Goal: Task Accomplishment & Management: Complete application form

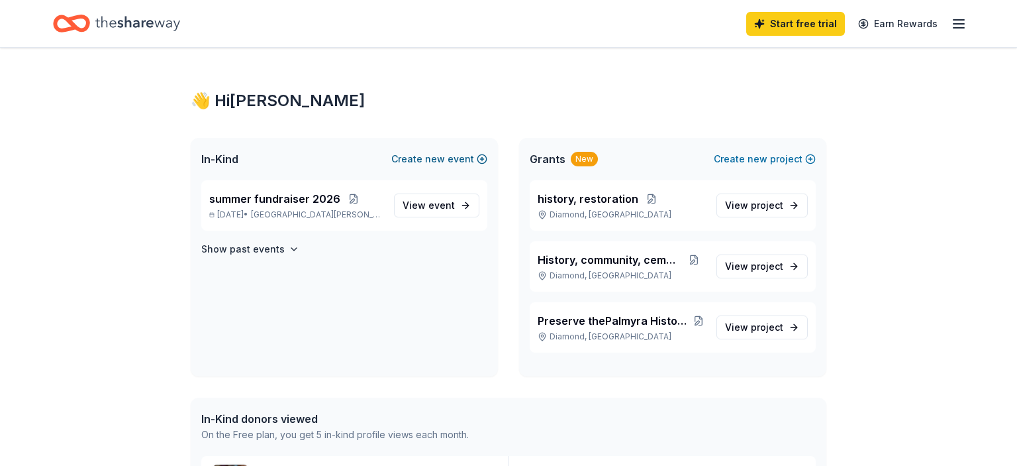
click at [419, 158] on button "Create new event" at bounding box center [439, 159] width 96 height 16
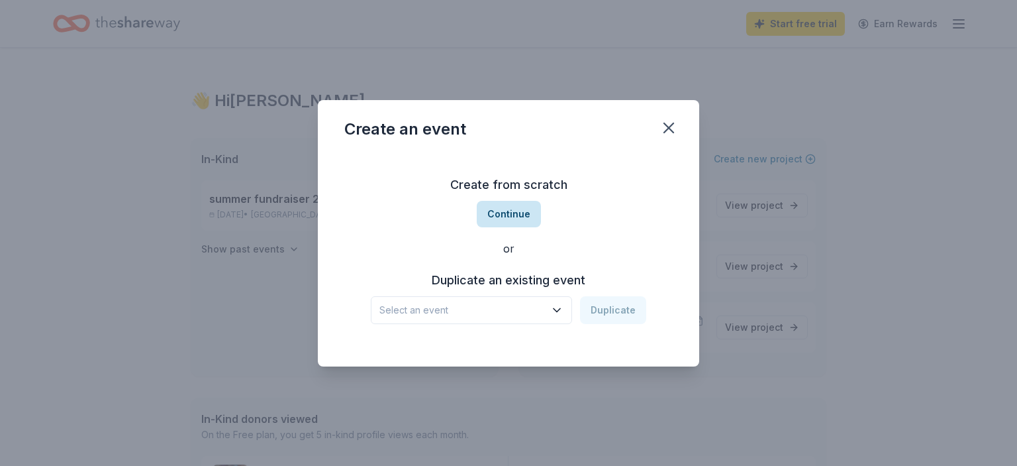
click at [505, 208] on button "Continue" at bounding box center [509, 214] width 64 height 26
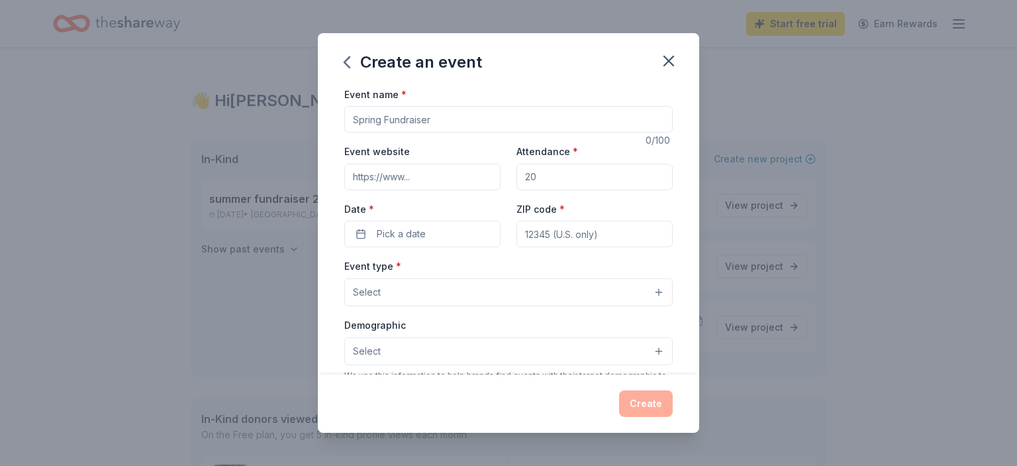
click at [446, 119] on input "Event name *" at bounding box center [508, 119] width 329 height 26
type input "fall fundraiser"
click at [548, 178] on input "Attendance *" at bounding box center [595, 177] width 156 height 26
type input "550"
click at [361, 229] on button "Pick a date" at bounding box center [422, 234] width 156 height 26
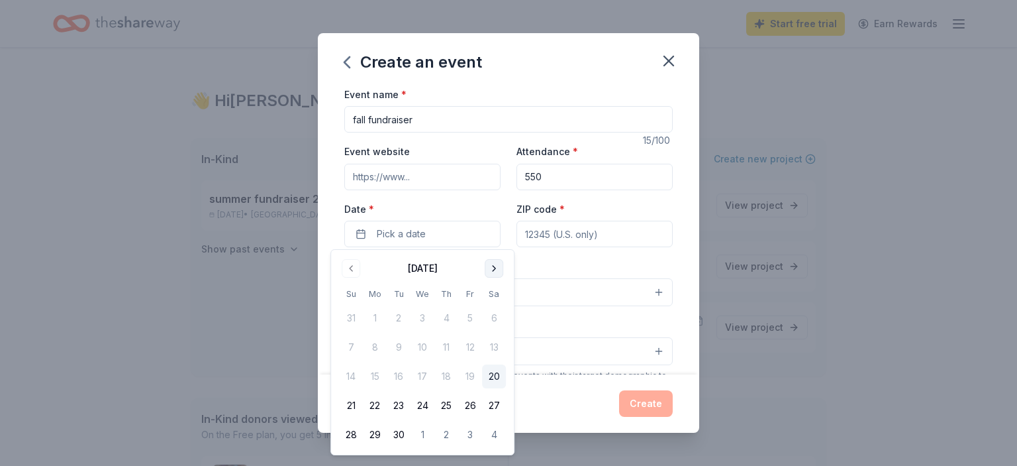
click at [494, 268] on button "Go to next month" at bounding box center [494, 268] width 19 height 19
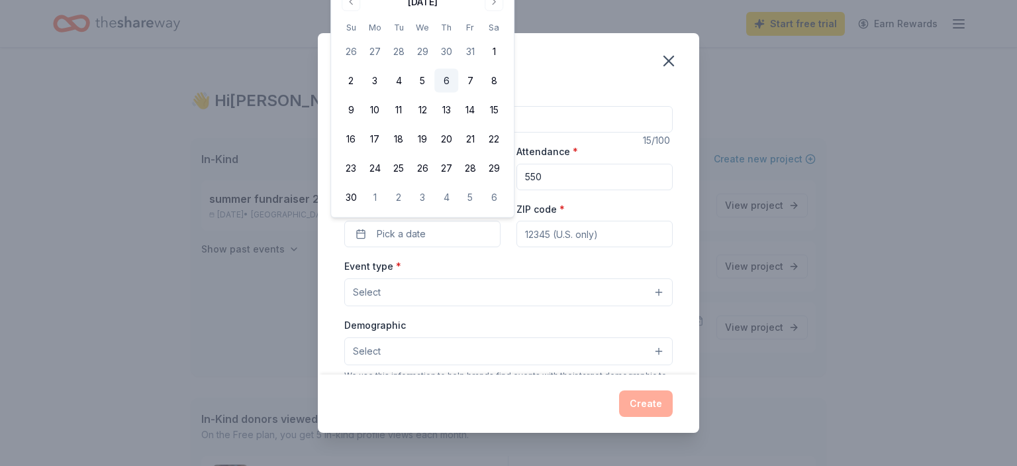
click at [450, 78] on button "6" at bounding box center [447, 81] width 24 height 24
click at [513, 289] on button "Select" at bounding box center [508, 292] width 329 height 28
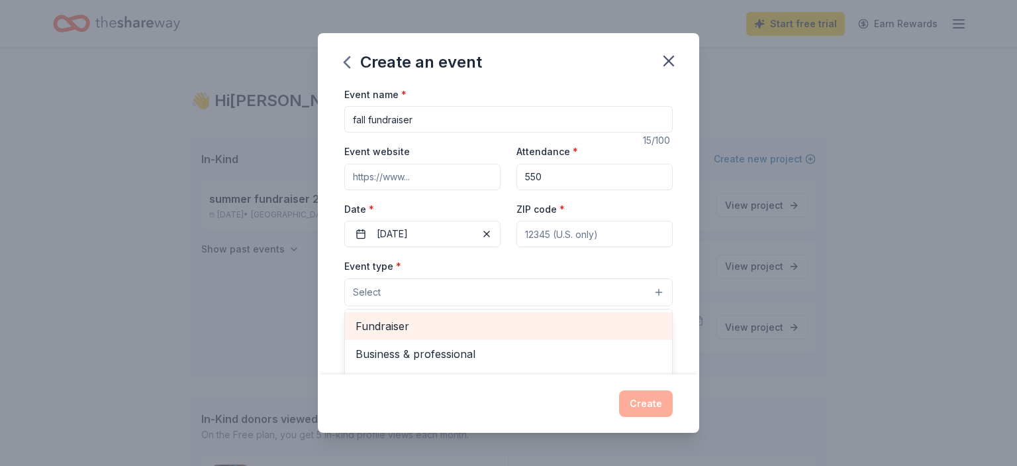
click at [472, 317] on span "Fundraiser" at bounding box center [509, 325] width 306 height 17
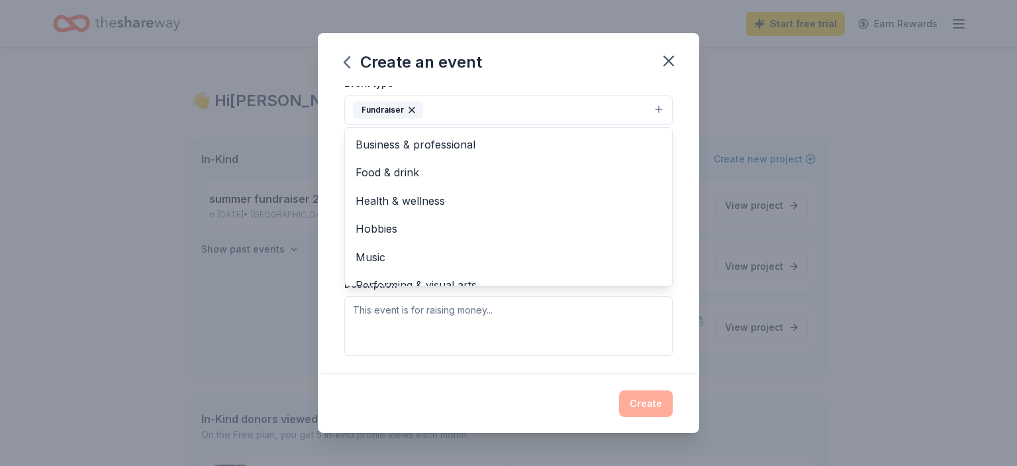
scroll to position [183, 0]
click at [648, 406] on div "Create an event Event name * fall fundraiser 15 /100 Event website Attendance *…" at bounding box center [509, 233] width 382 height 400
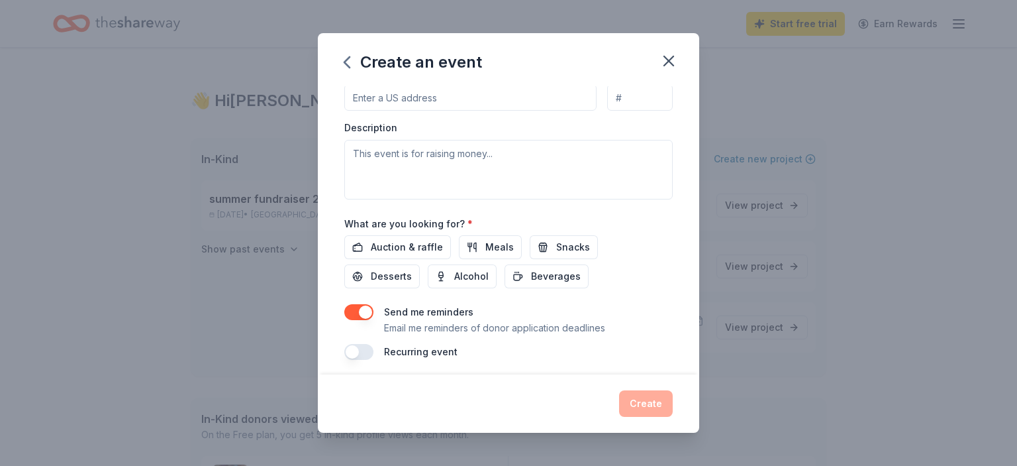
scroll to position [342, 0]
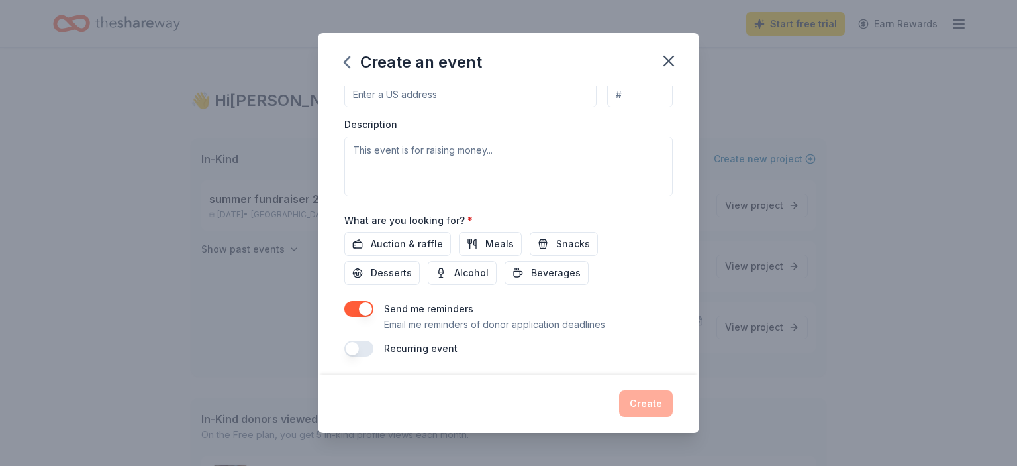
click at [645, 404] on div "Create" at bounding box center [508, 403] width 329 height 26
click at [360, 340] on button "button" at bounding box center [358, 348] width 29 height 16
click at [666, 56] on icon "button" at bounding box center [669, 61] width 19 height 19
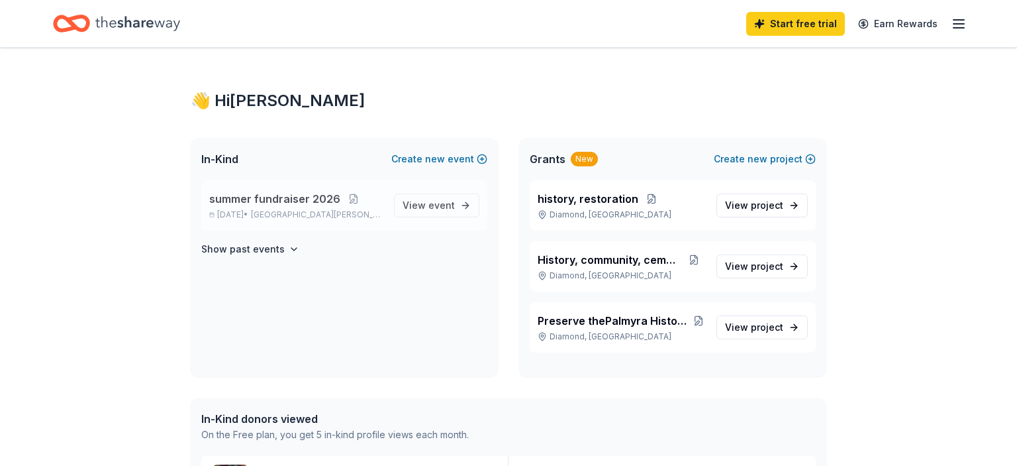
click at [289, 205] on span "summer fundraiser 2026" at bounding box center [274, 199] width 131 height 16
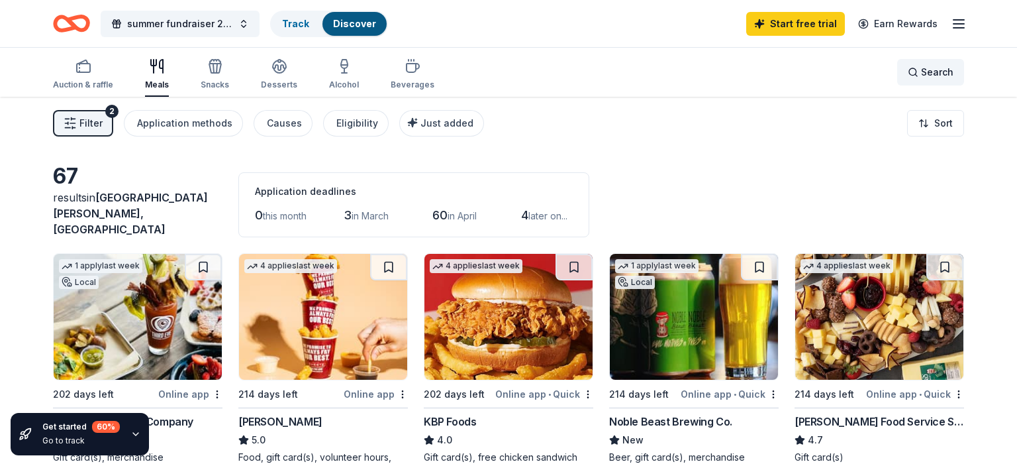
click at [933, 71] on span "Search" at bounding box center [937, 72] width 32 height 16
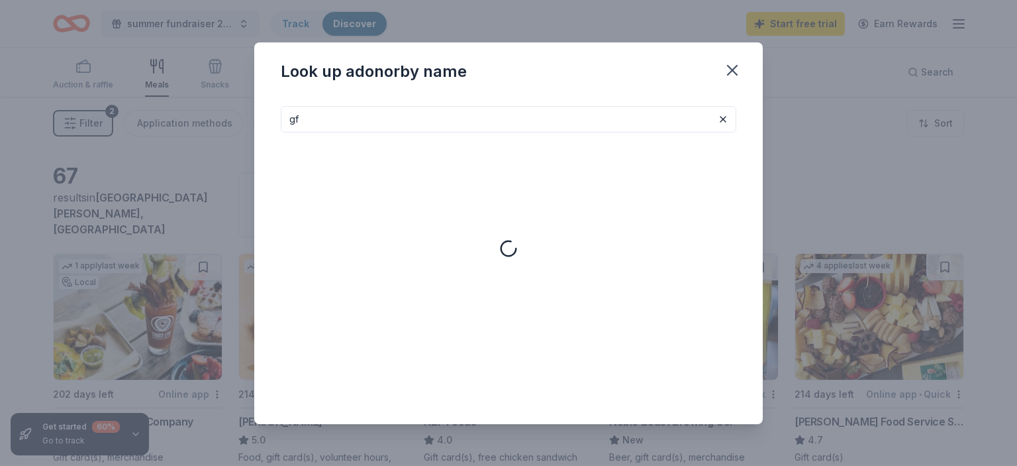
type input "g"
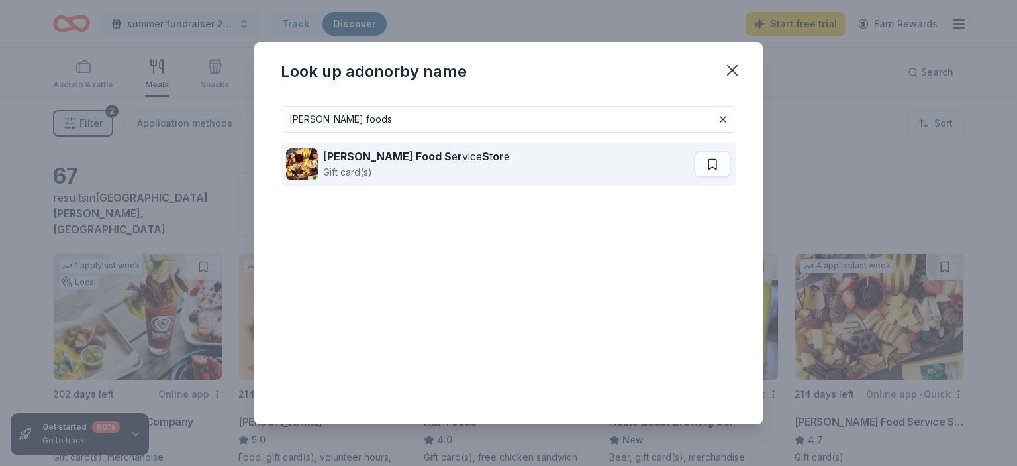
click at [380, 155] on strong "[PERSON_NAME] Food S" at bounding box center [387, 156] width 129 height 13
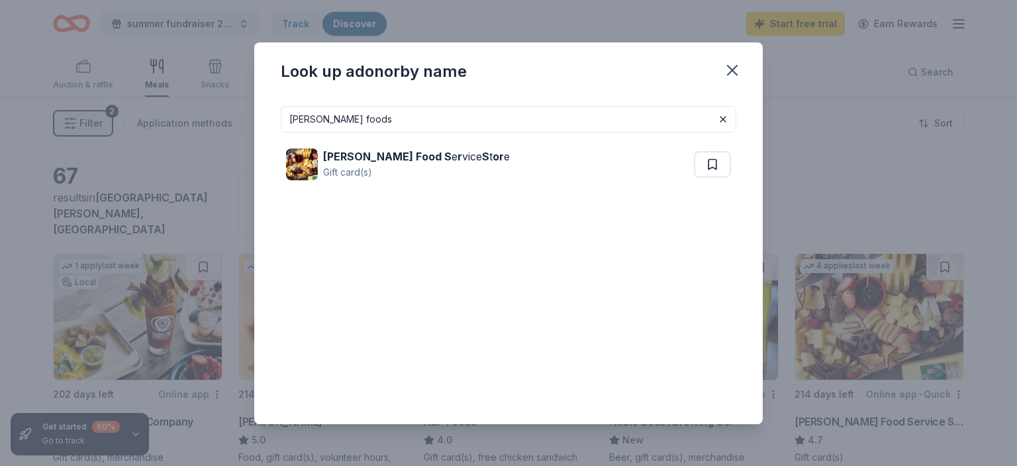
click at [321, 119] on input "[PERSON_NAME] foods" at bounding box center [509, 119] width 456 height 26
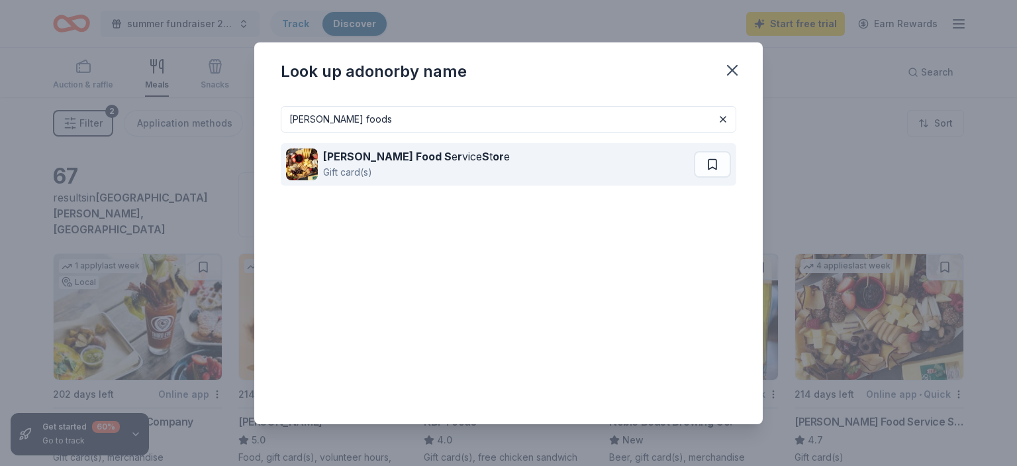
type input "[PERSON_NAME] foods"
click at [356, 154] on strong "[PERSON_NAME] Food S" at bounding box center [387, 156] width 129 height 13
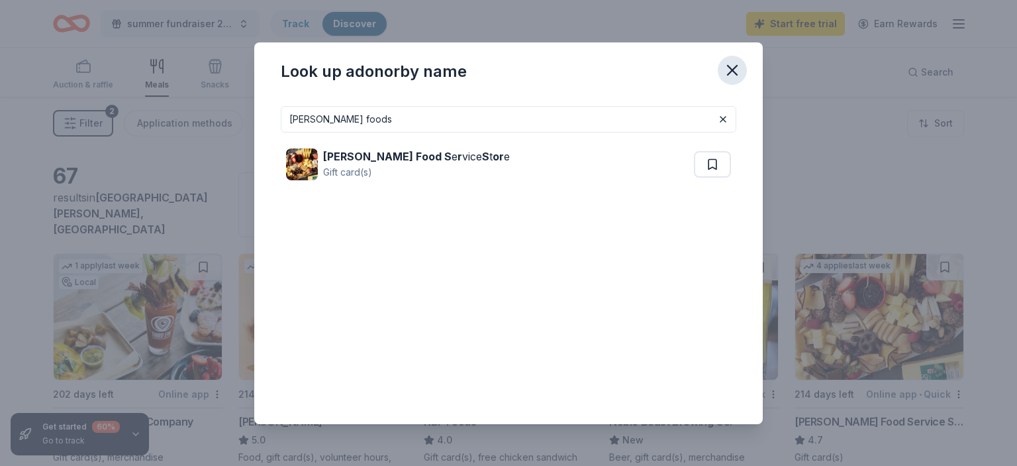
click at [735, 65] on icon "button" at bounding box center [732, 70] width 19 height 19
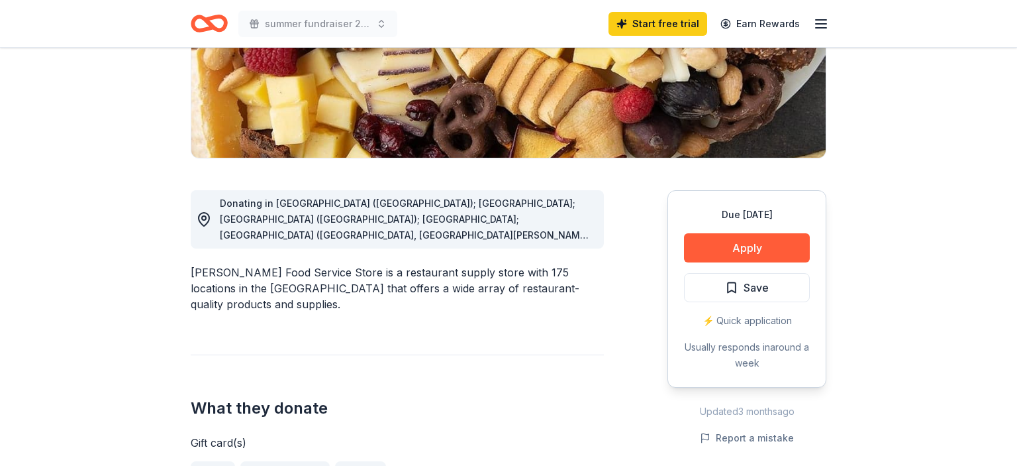
scroll to position [252, 0]
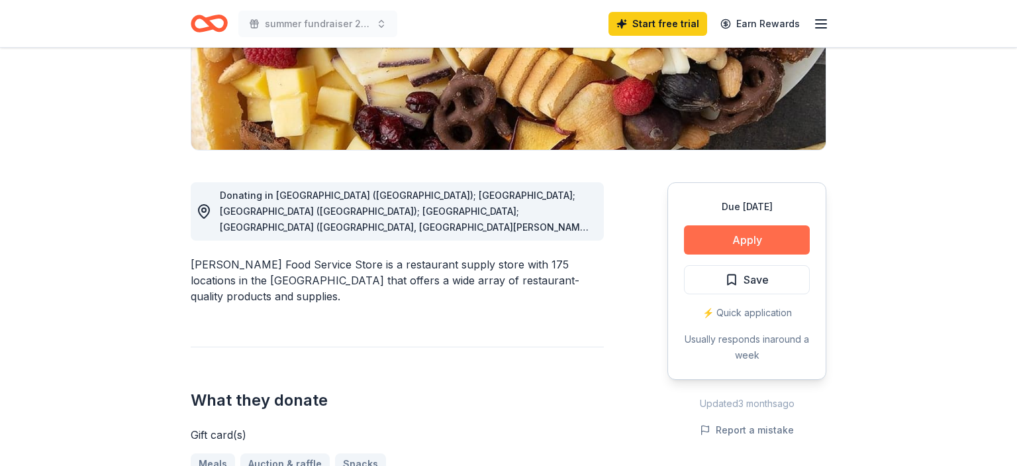
click at [743, 240] on button "Apply" at bounding box center [747, 239] width 126 height 29
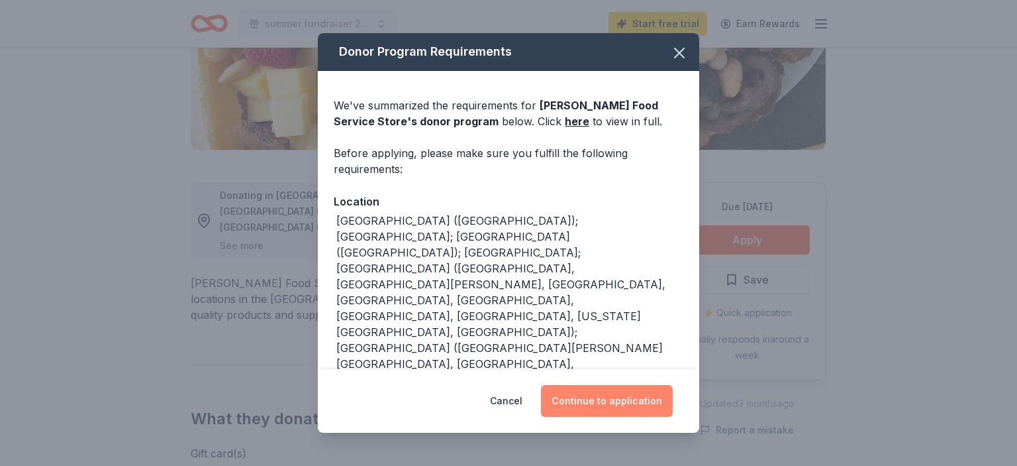
click at [607, 403] on button "Continue to application" at bounding box center [607, 401] width 132 height 32
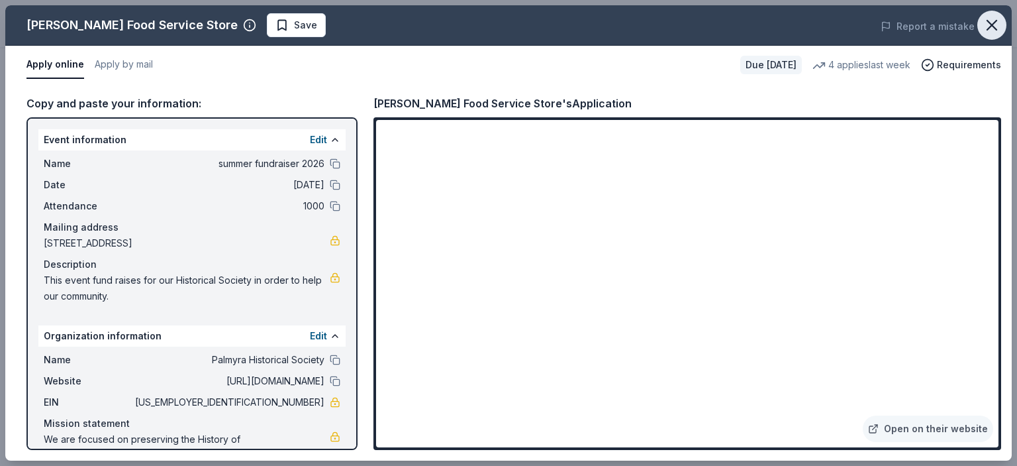
click at [988, 21] on icon "button" at bounding box center [992, 25] width 9 height 9
